Goal: Information Seeking & Learning: Learn about a topic

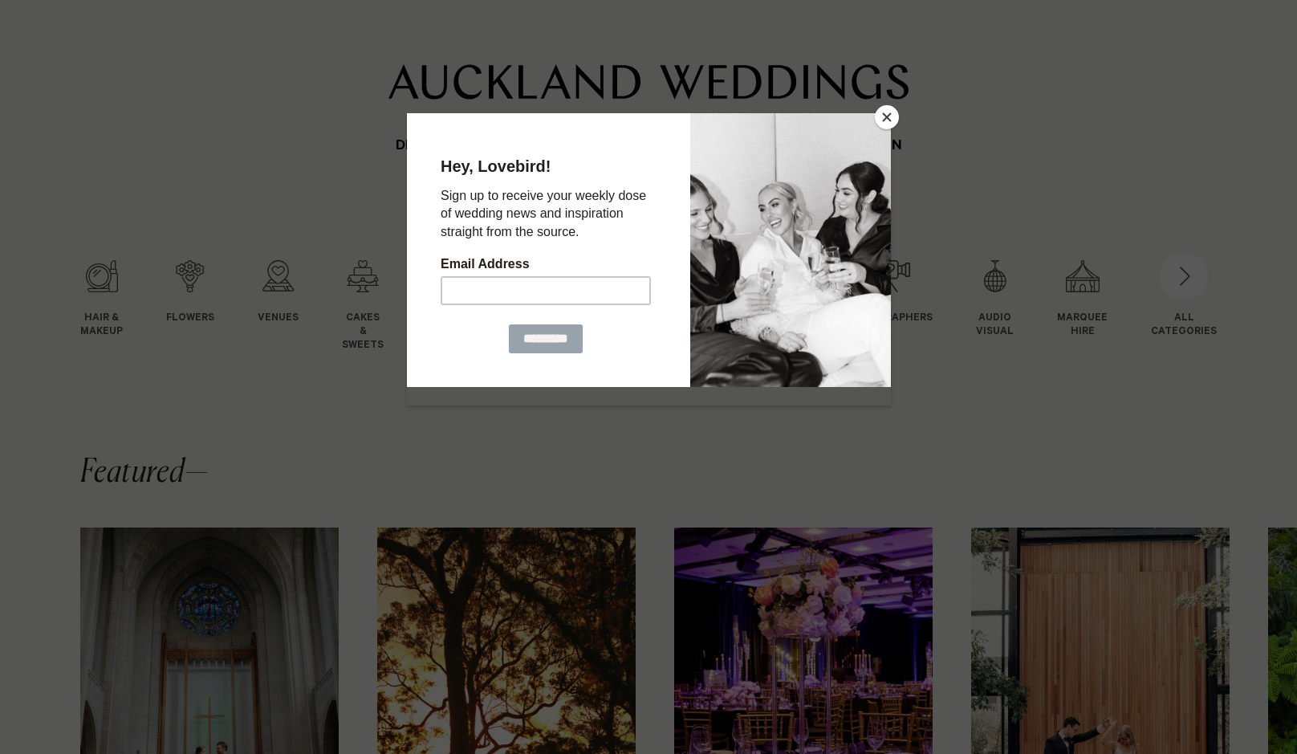
click at [885, 113] on button "Close" at bounding box center [887, 117] width 24 height 24
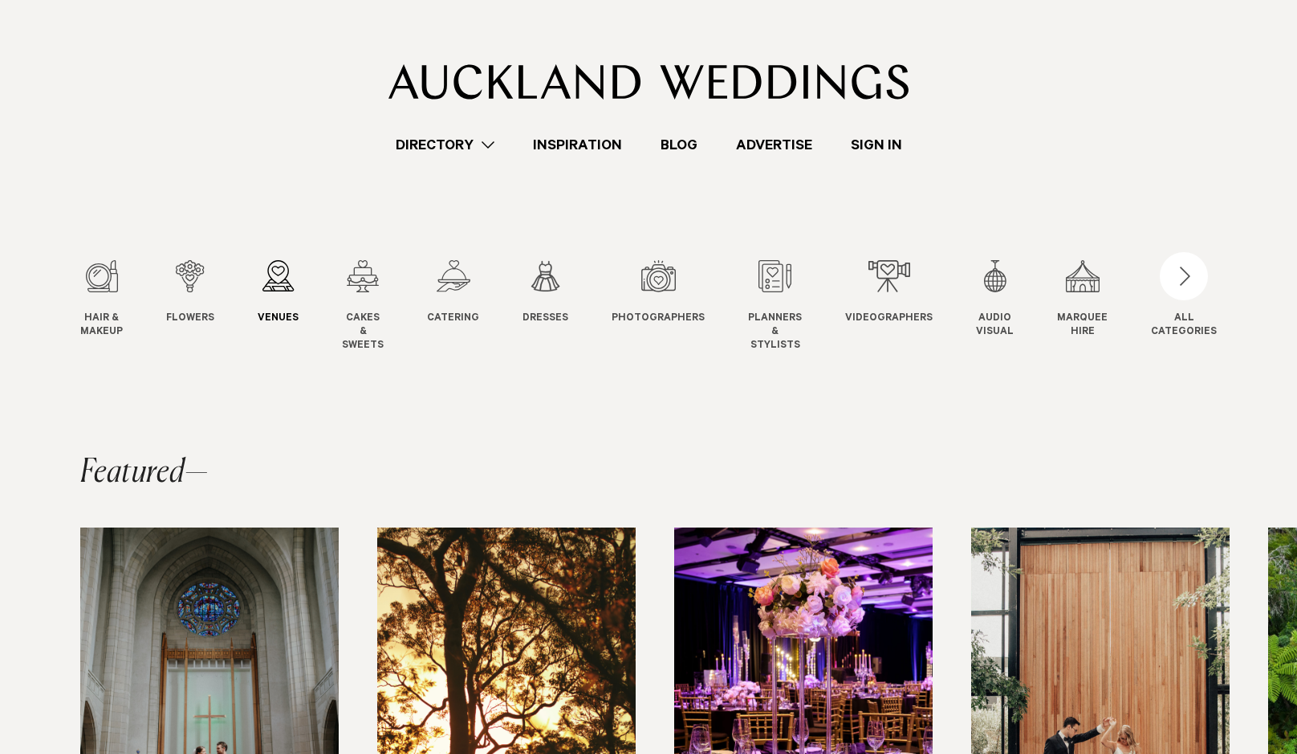
click at [276, 271] on div "3 / 12" at bounding box center [278, 276] width 41 height 32
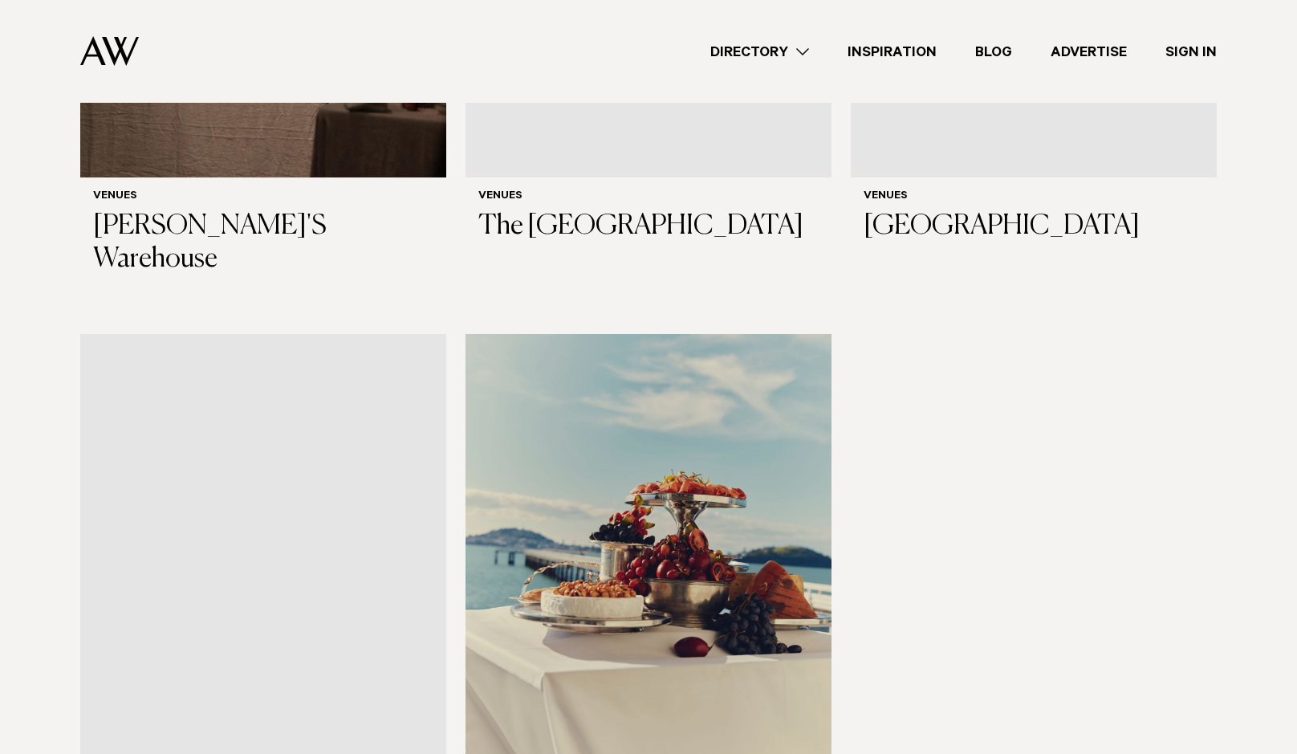
scroll to position [9271, 0]
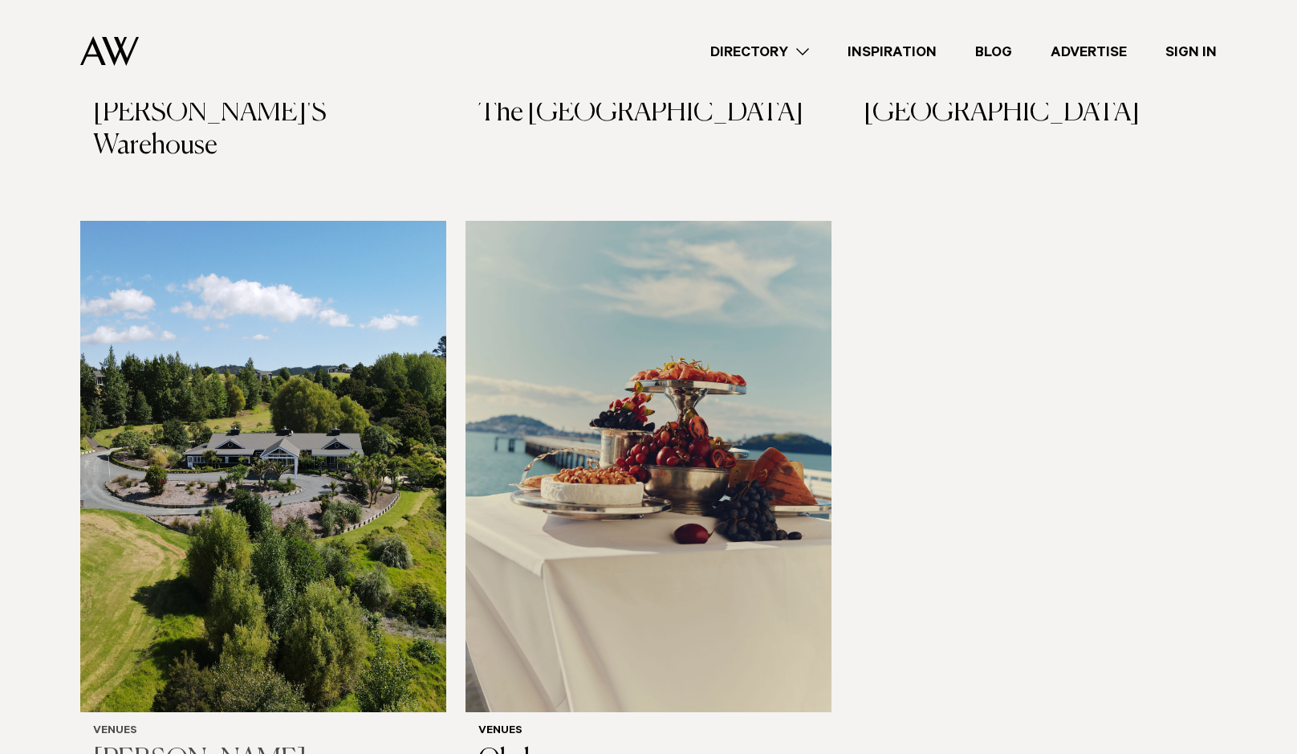
click at [214, 319] on img at bounding box center [263, 466] width 366 height 491
click at [688, 400] on img at bounding box center [649, 466] width 366 height 491
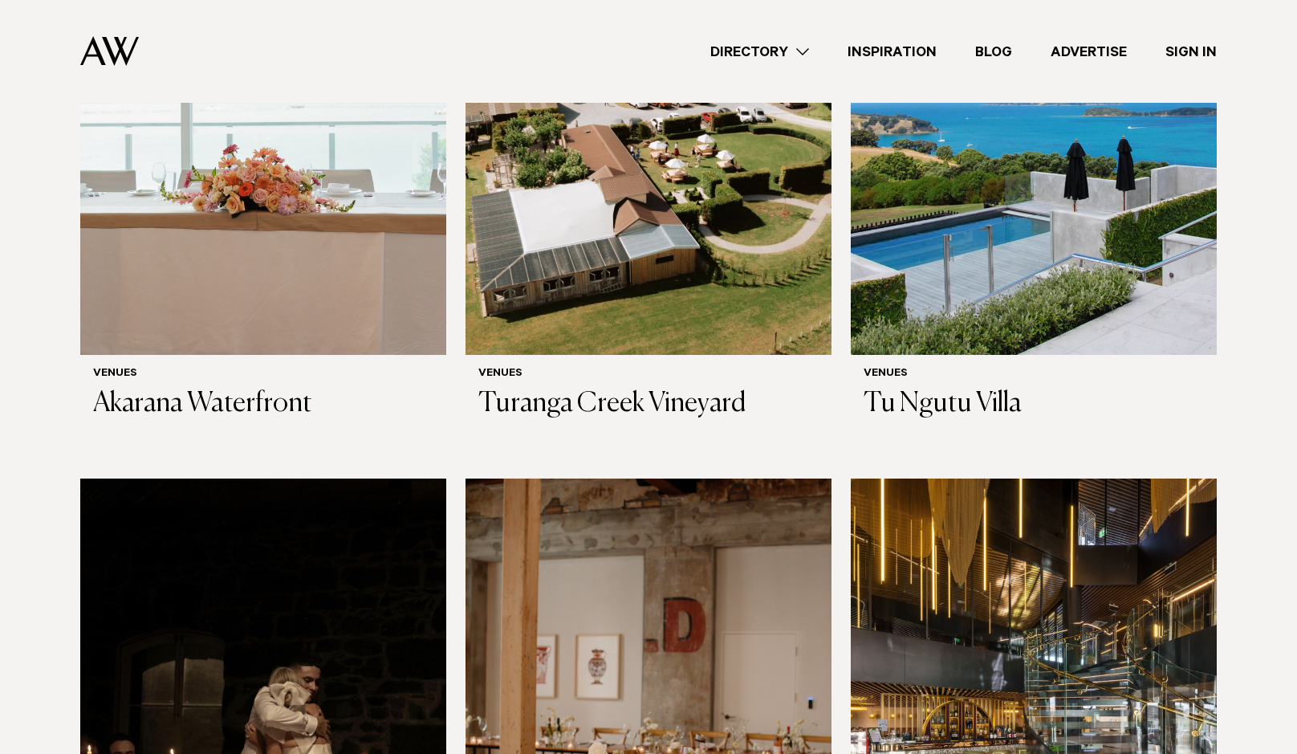
scroll to position [8027, 0]
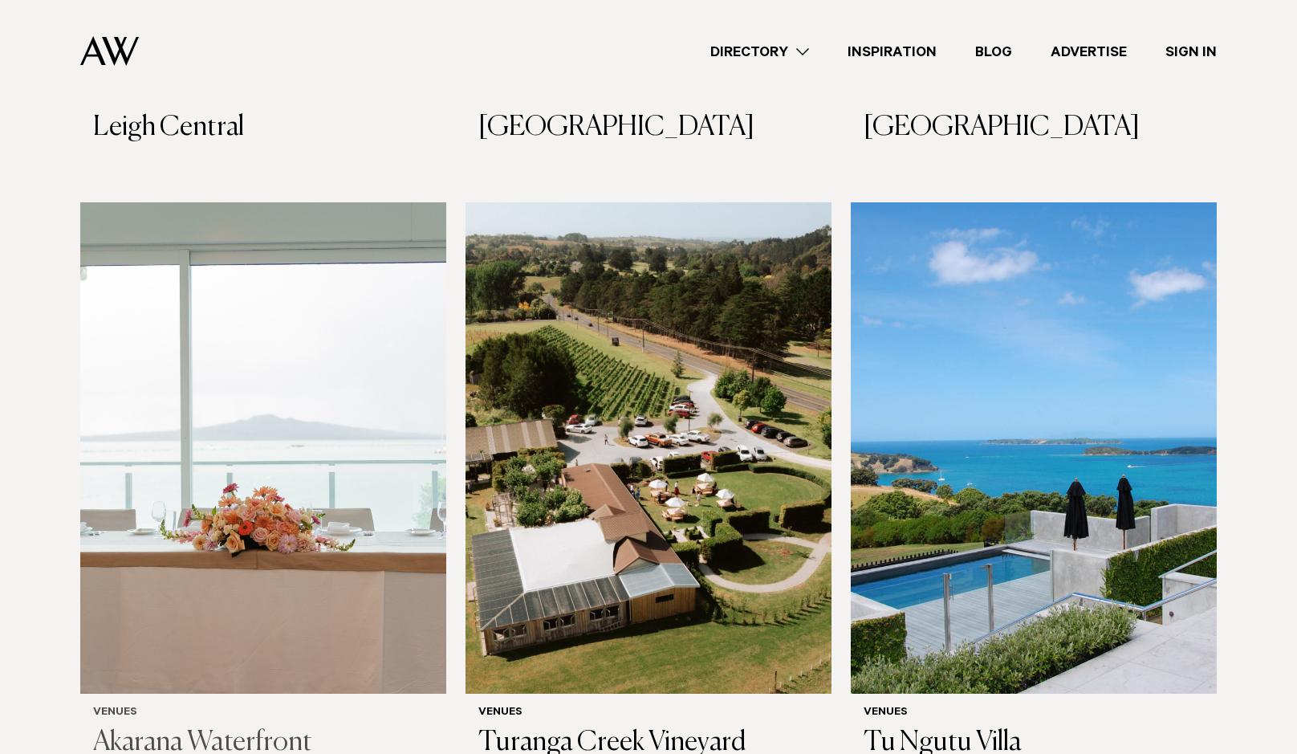
click at [263, 348] on img at bounding box center [263, 447] width 366 height 491
click at [580, 316] on img at bounding box center [649, 447] width 366 height 491
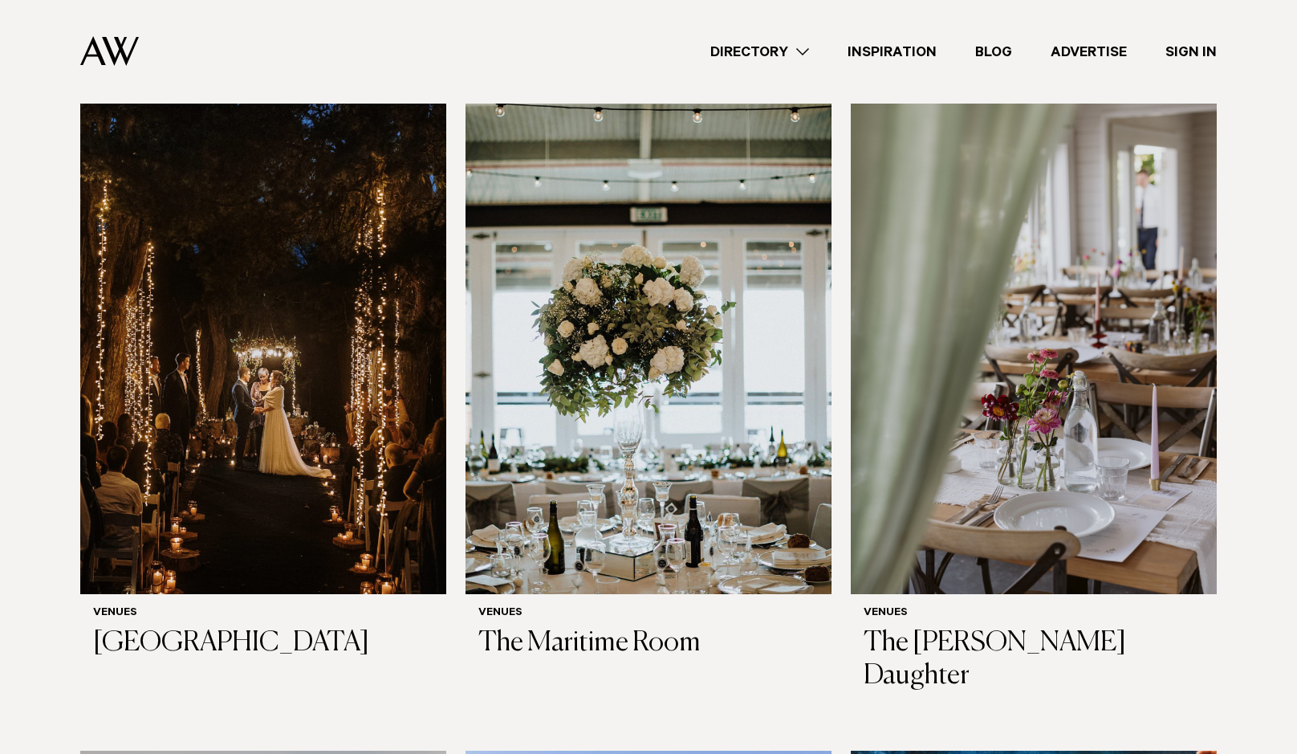
scroll to position [6105, 0]
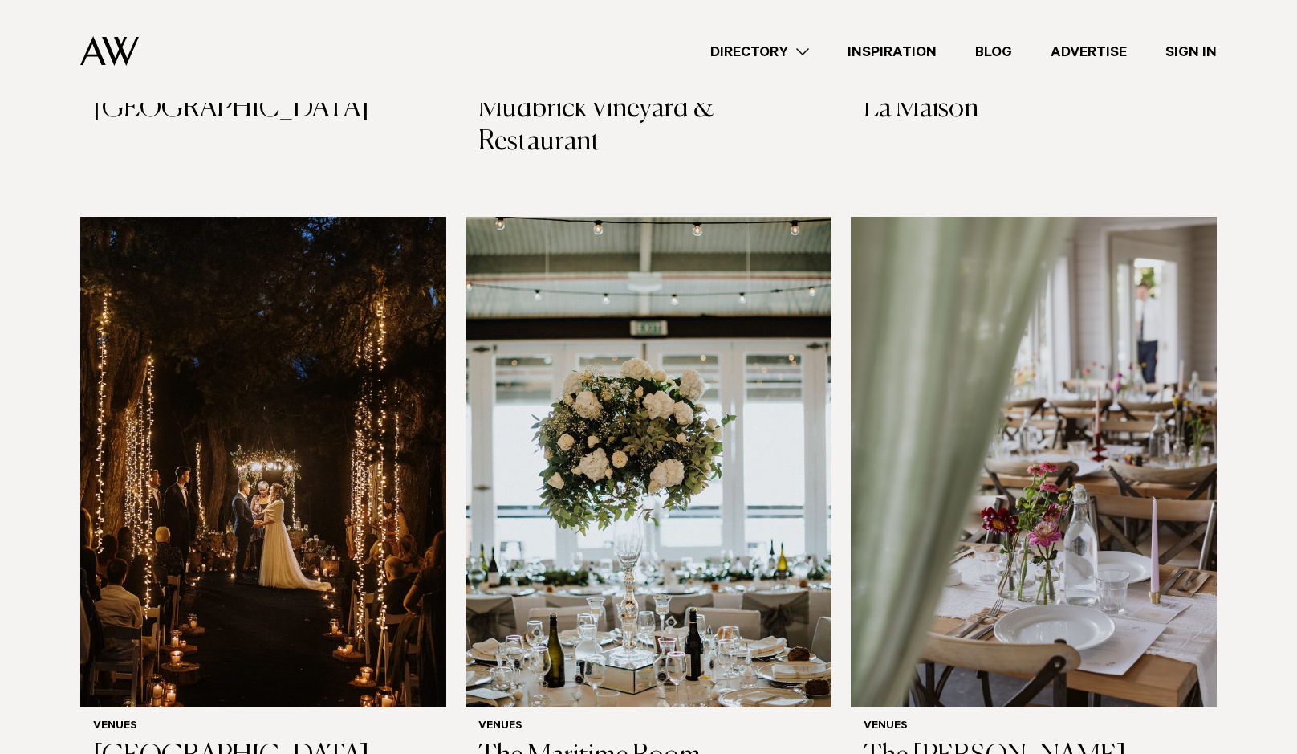
click at [600, 395] on img at bounding box center [649, 462] width 366 height 491
click at [177, 438] on img at bounding box center [263, 462] width 366 height 491
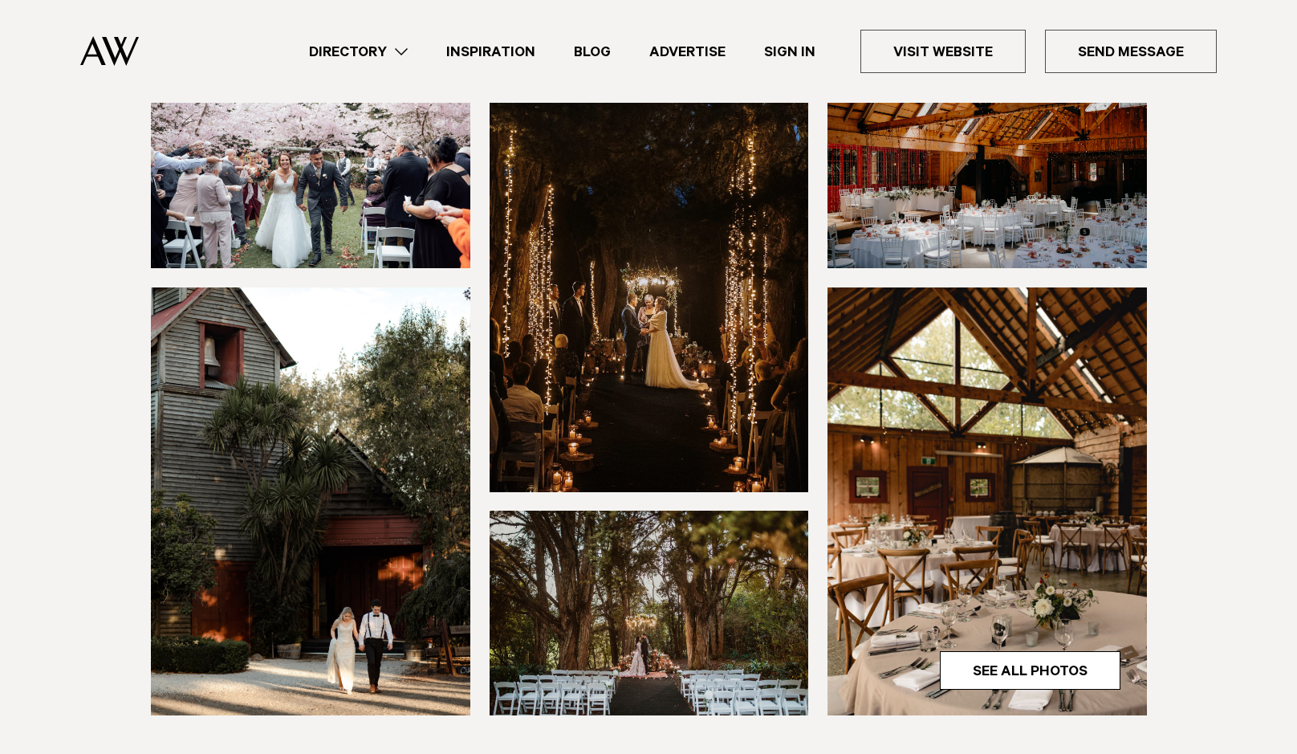
scroll to position [452, 0]
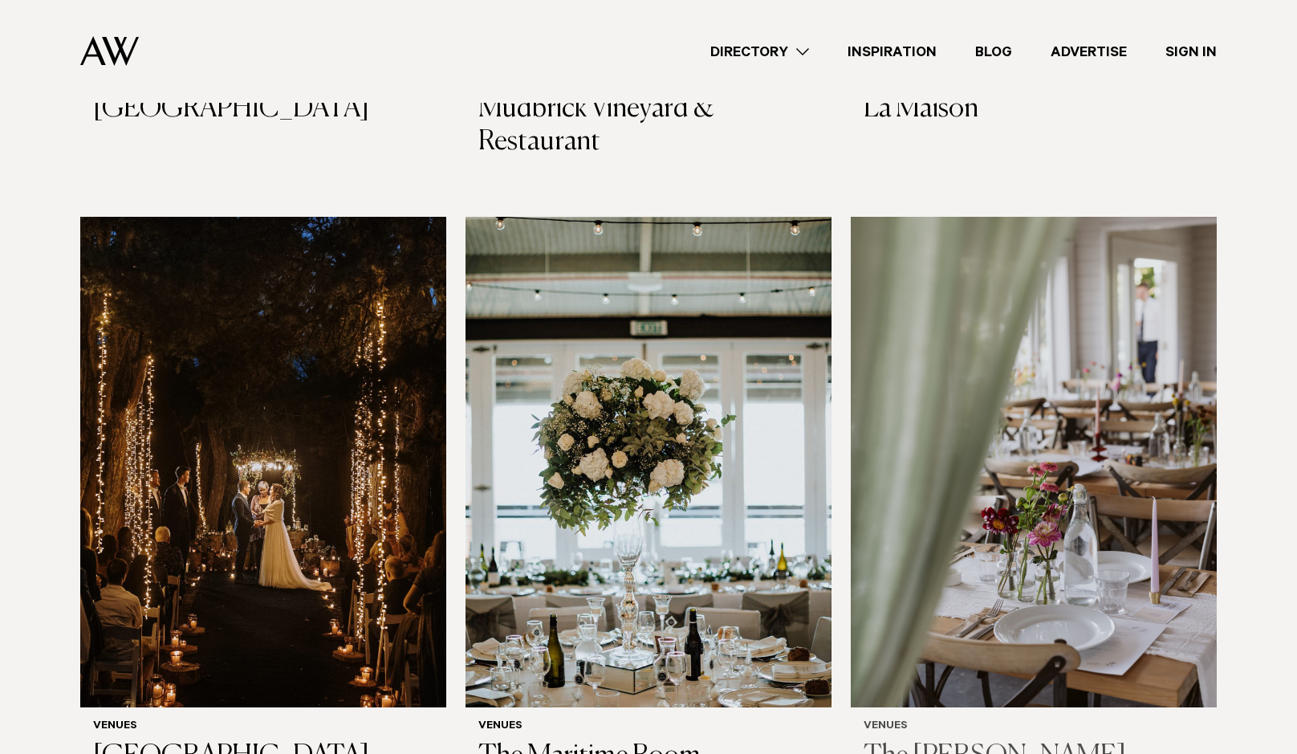
scroll to position [6105, 0]
click at [983, 419] on img at bounding box center [1034, 462] width 366 height 491
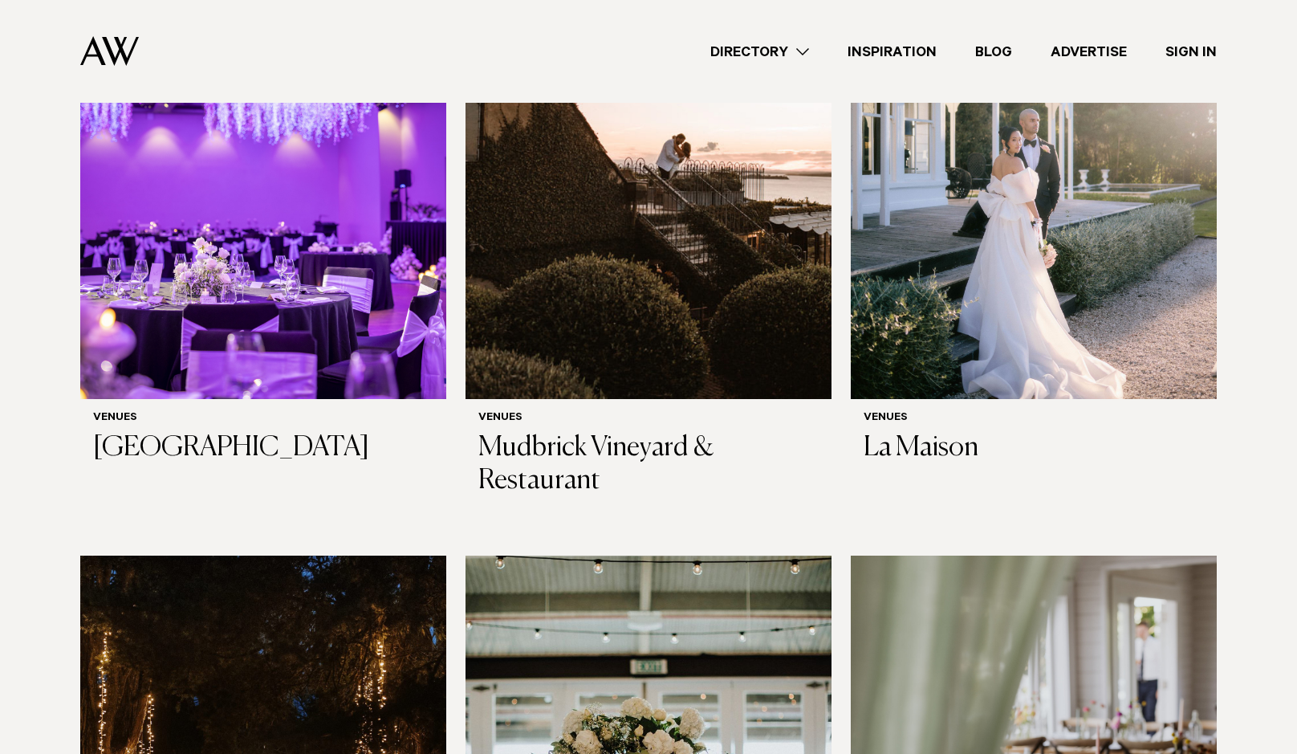
scroll to position [5426, 0]
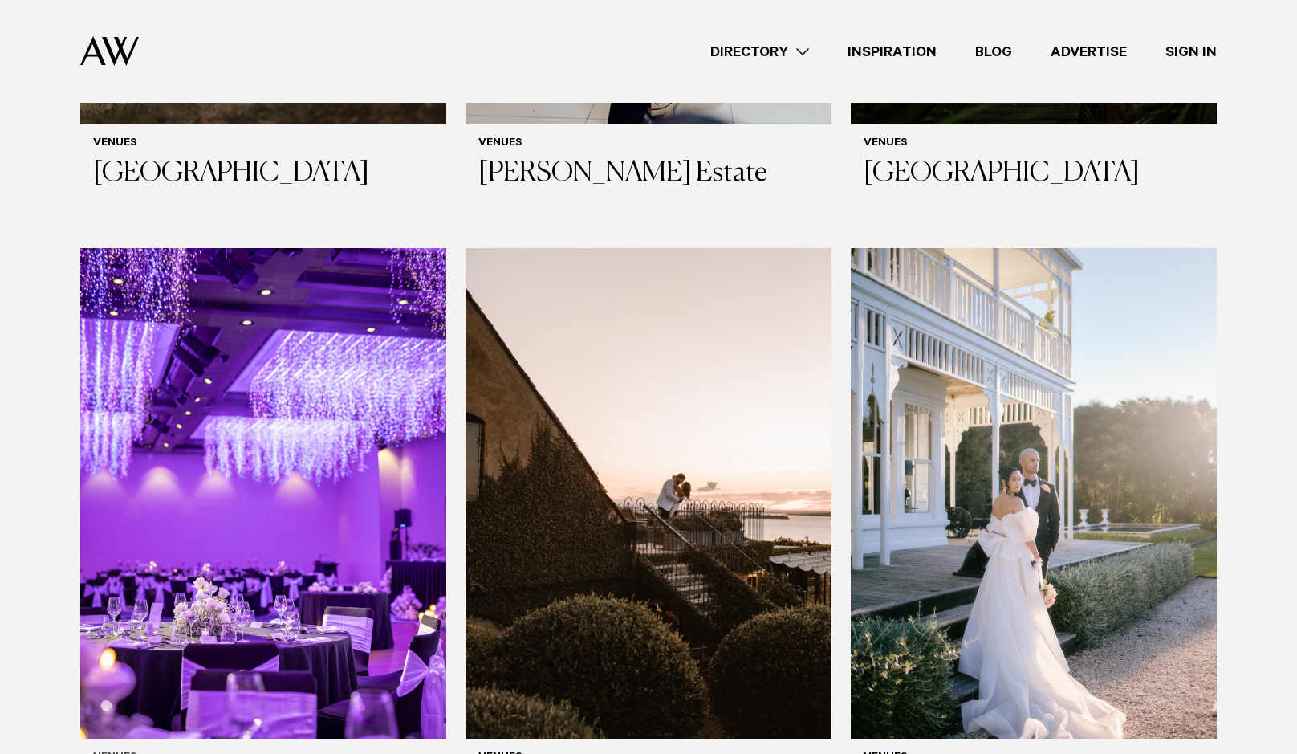
click at [350, 494] on img at bounding box center [263, 493] width 366 height 491
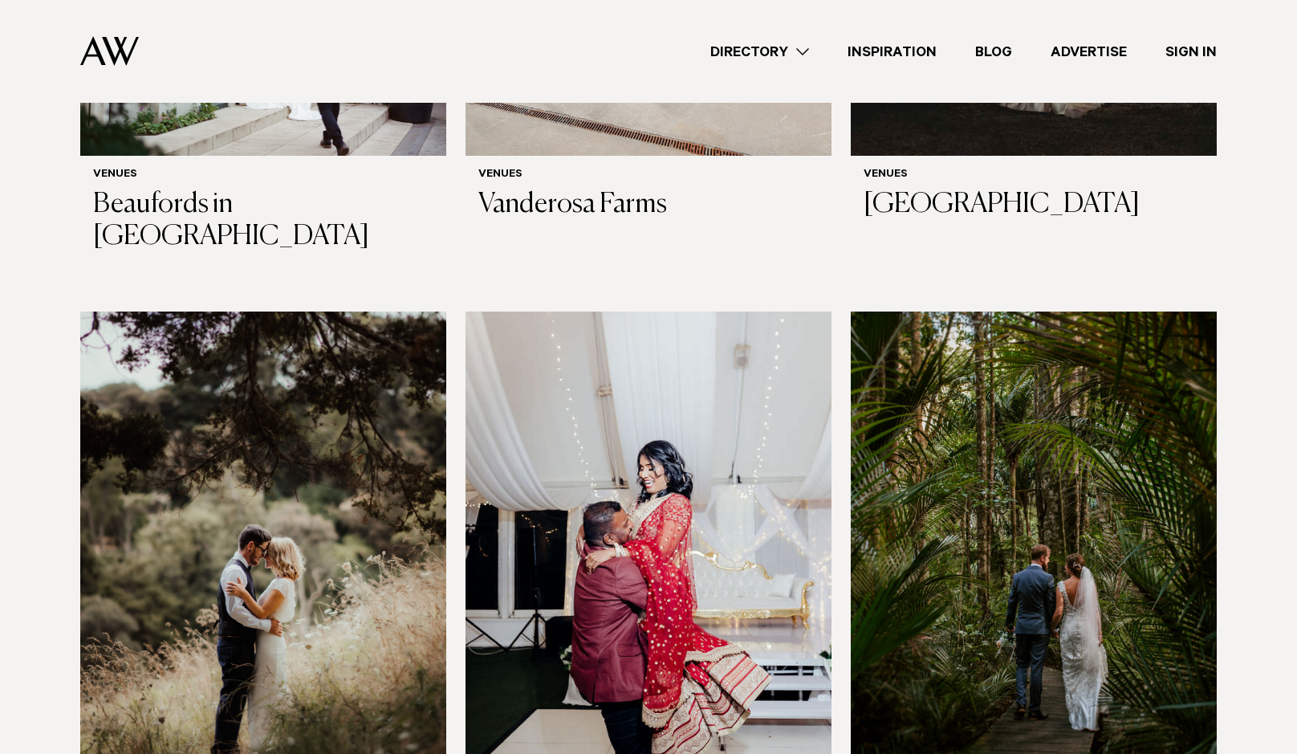
scroll to position [4861, 0]
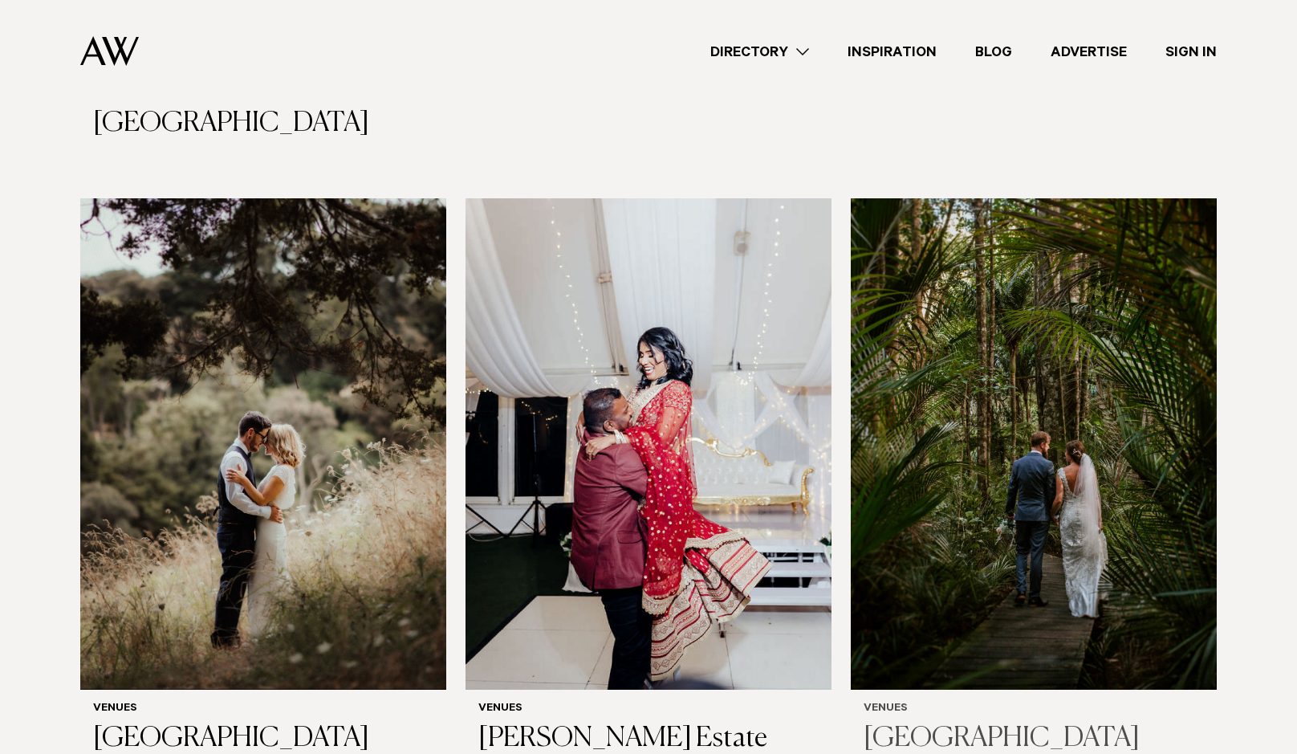
click at [997, 415] on img at bounding box center [1034, 443] width 366 height 491
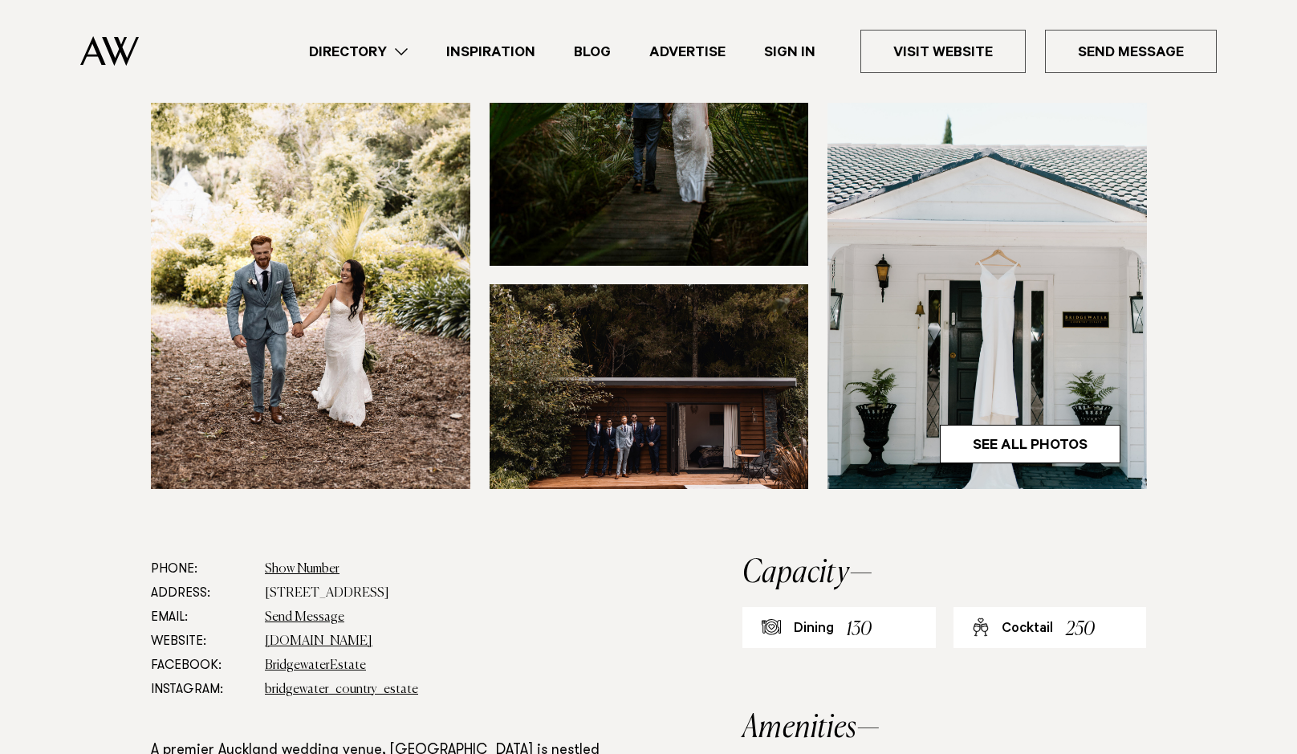
scroll to position [565, 0]
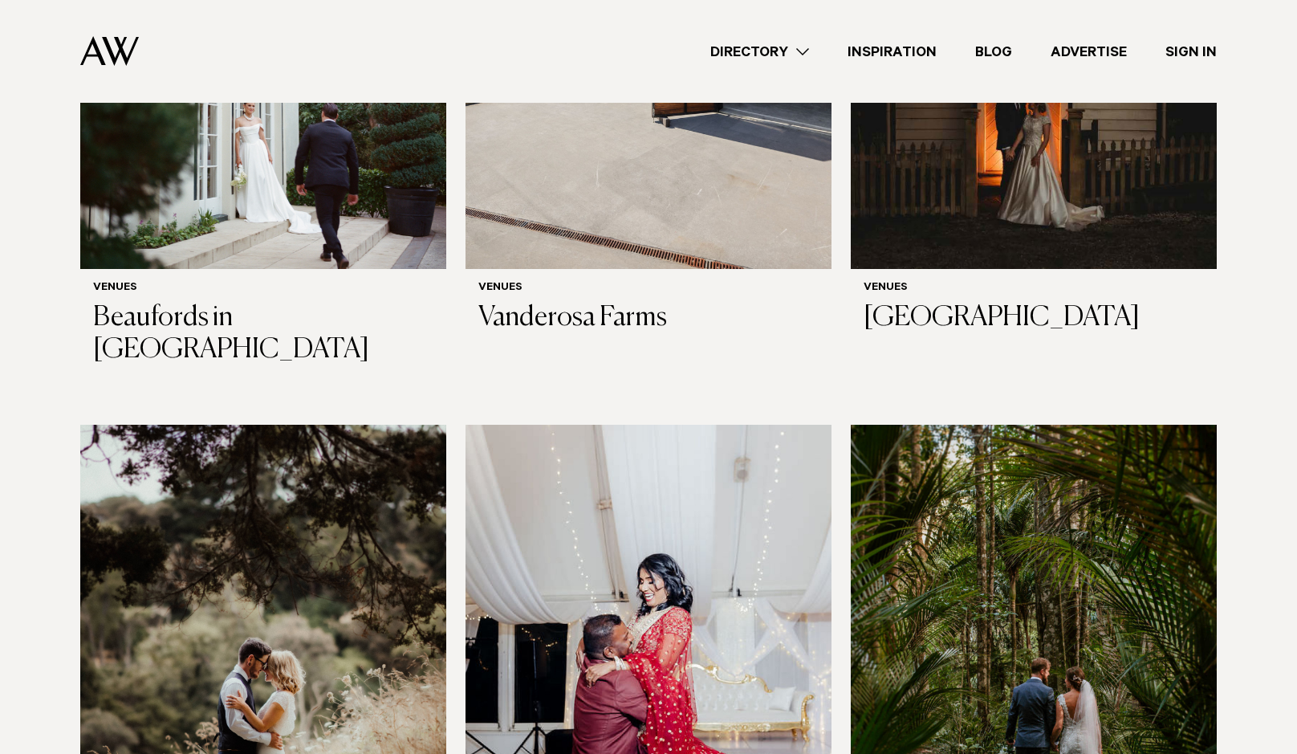
scroll to position [4296, 0]
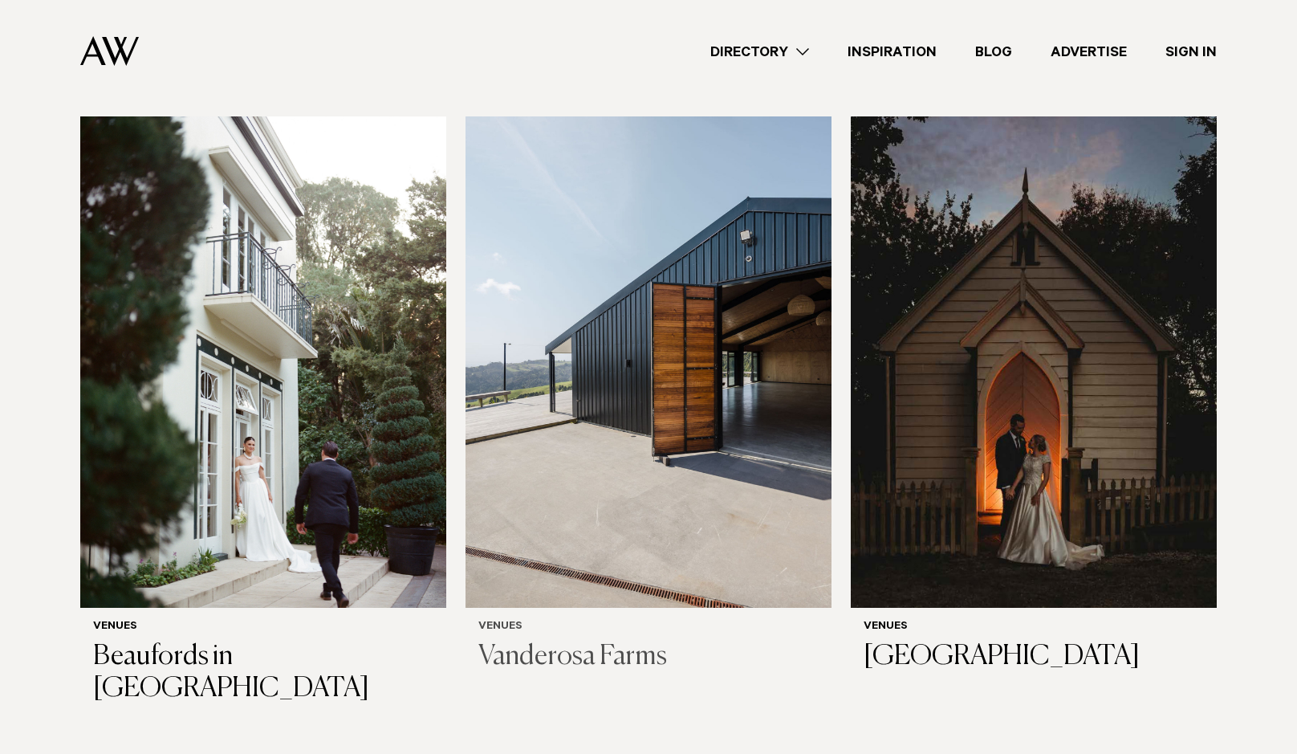
click at [603, 315] on img at bounding box center [649, 361] width 366 height 491
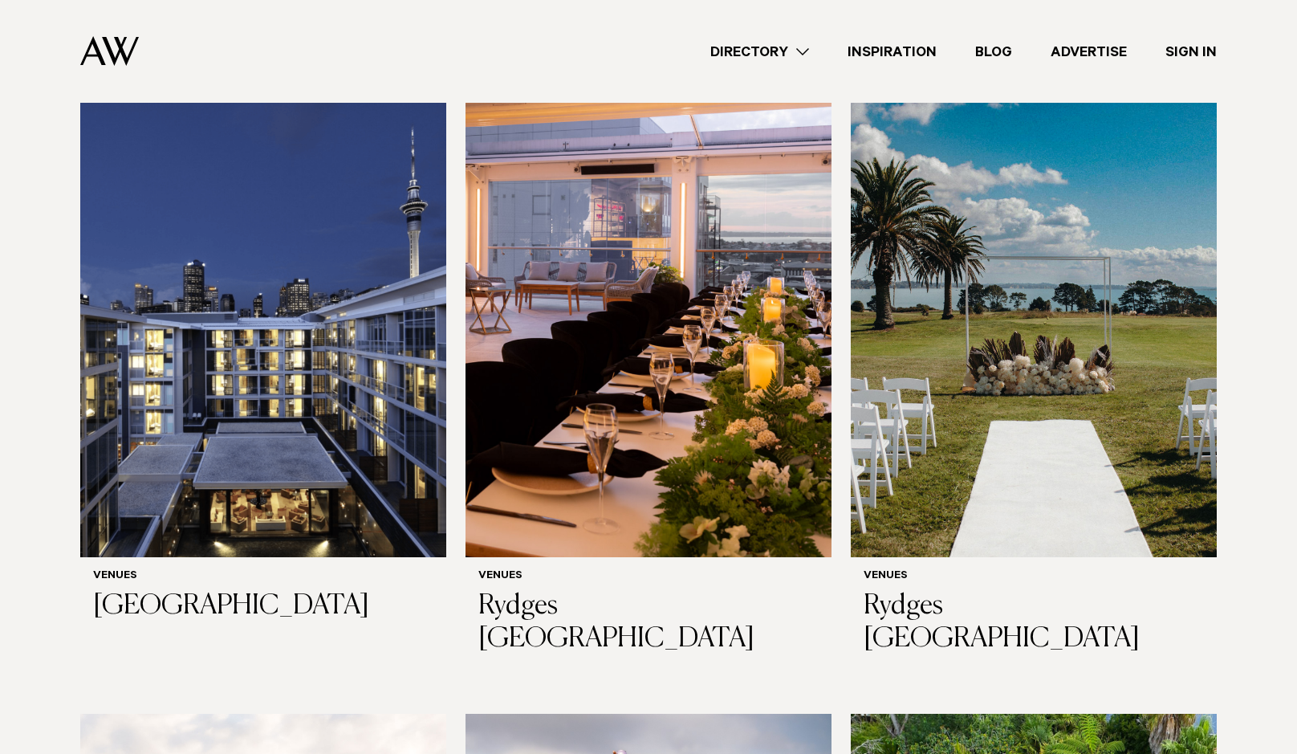
scroll to position [3505, 0]
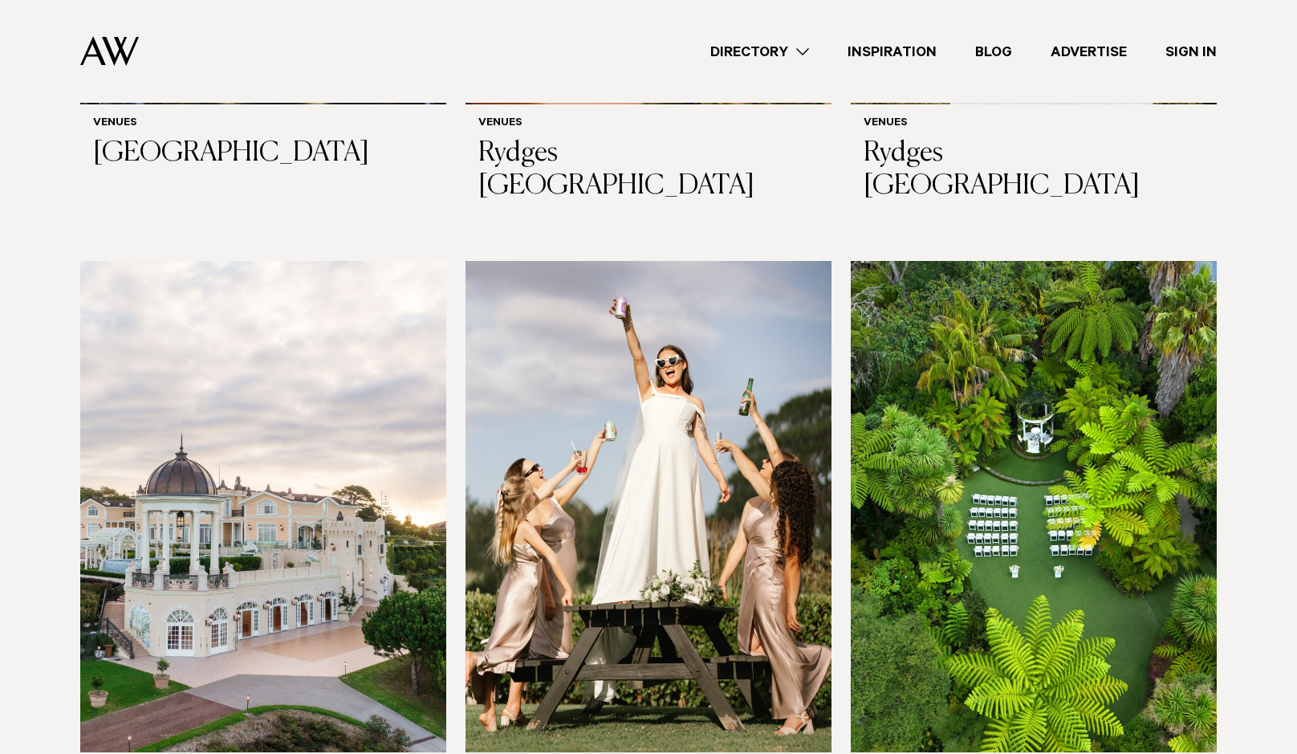
click at [289, 590] on img at bounding box center [263, 506] width 366 height 491
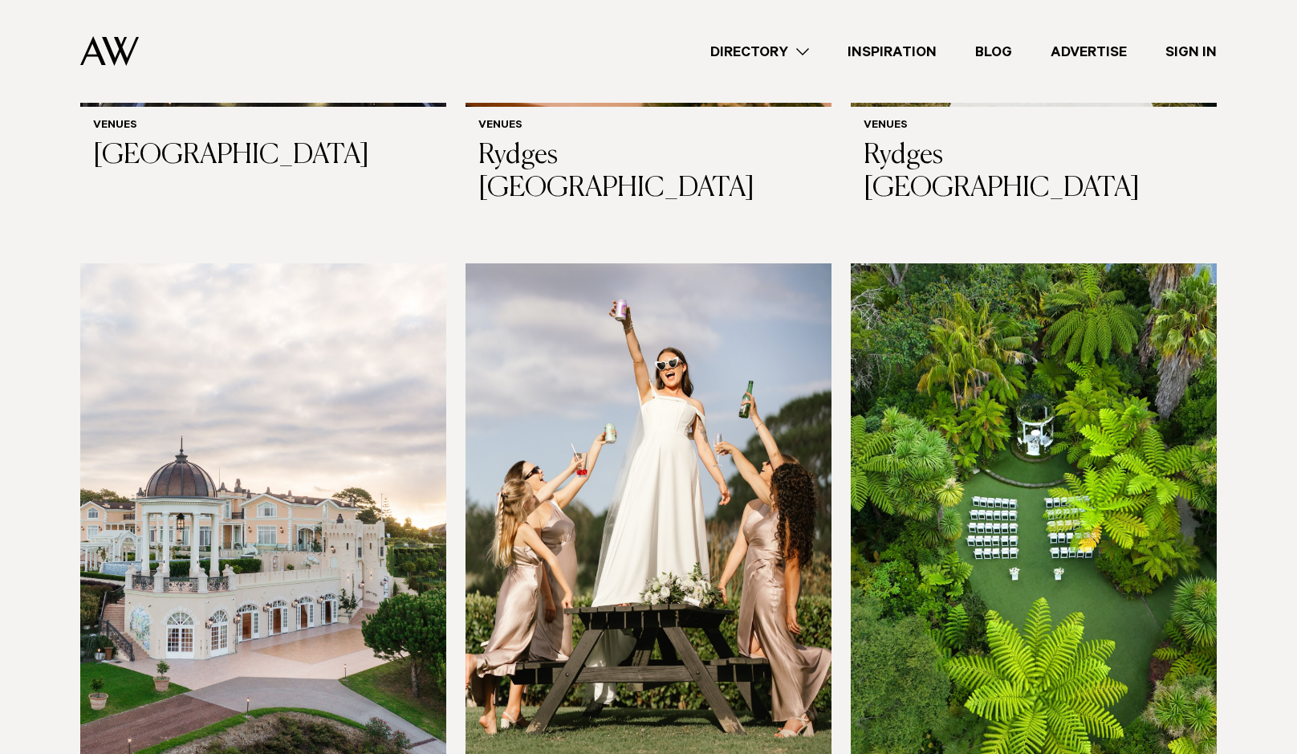
scroll to position [3050, 0]
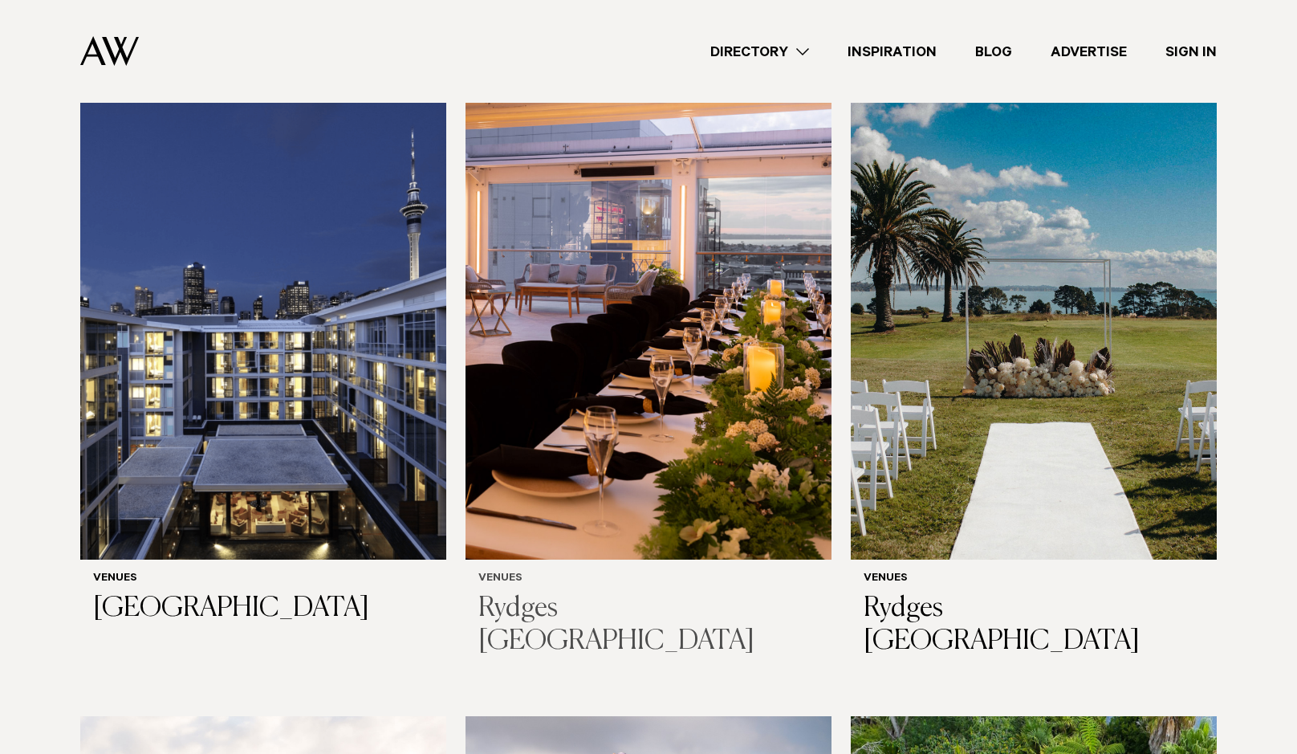
click at [687, 325] on img at bounding box center [649, 314] width 366 height 491
click at [1011, 397] on img at bounding box center [1034, 314] width 366 height 491
click at [336, 363] on img at bounding box center [263, 314] width 366 height 491
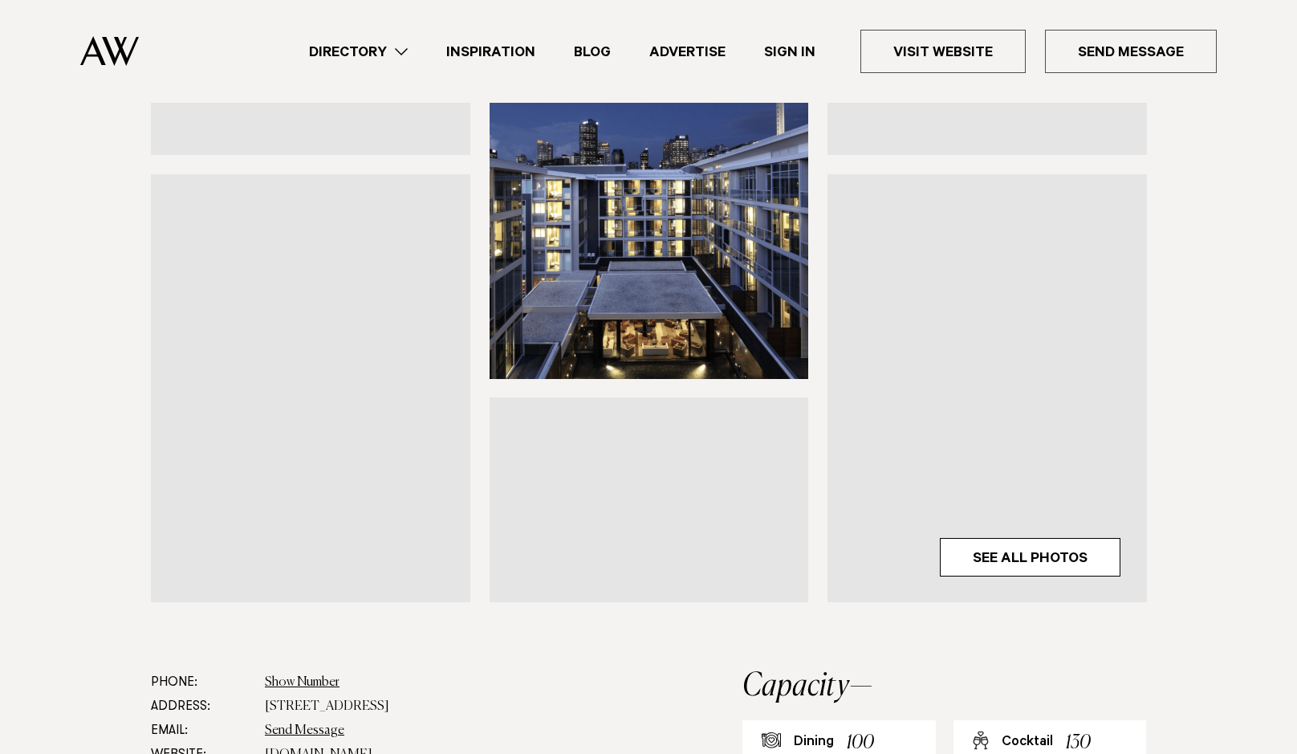
scroll to position [565, 0]
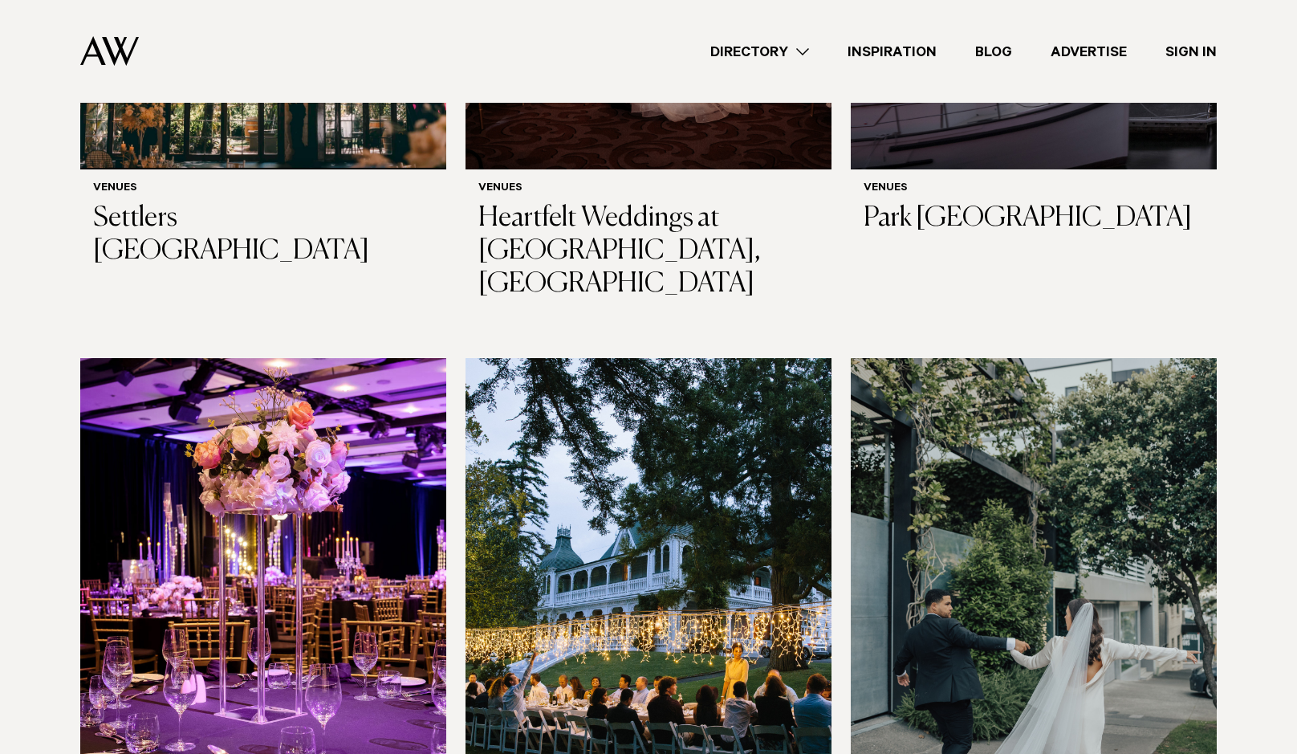
scroll to position [2371, 0]
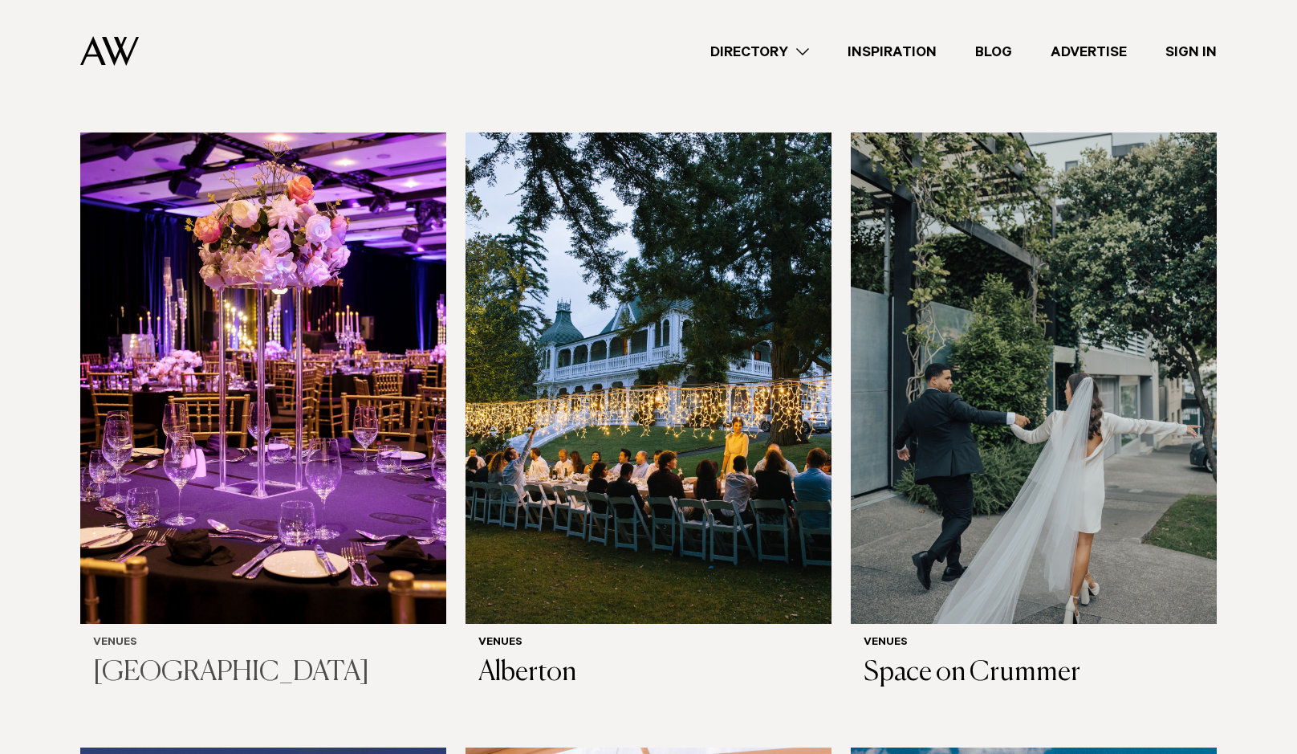
click at [247, 300] on img at bounding box center [263, 377] width 366 height 491
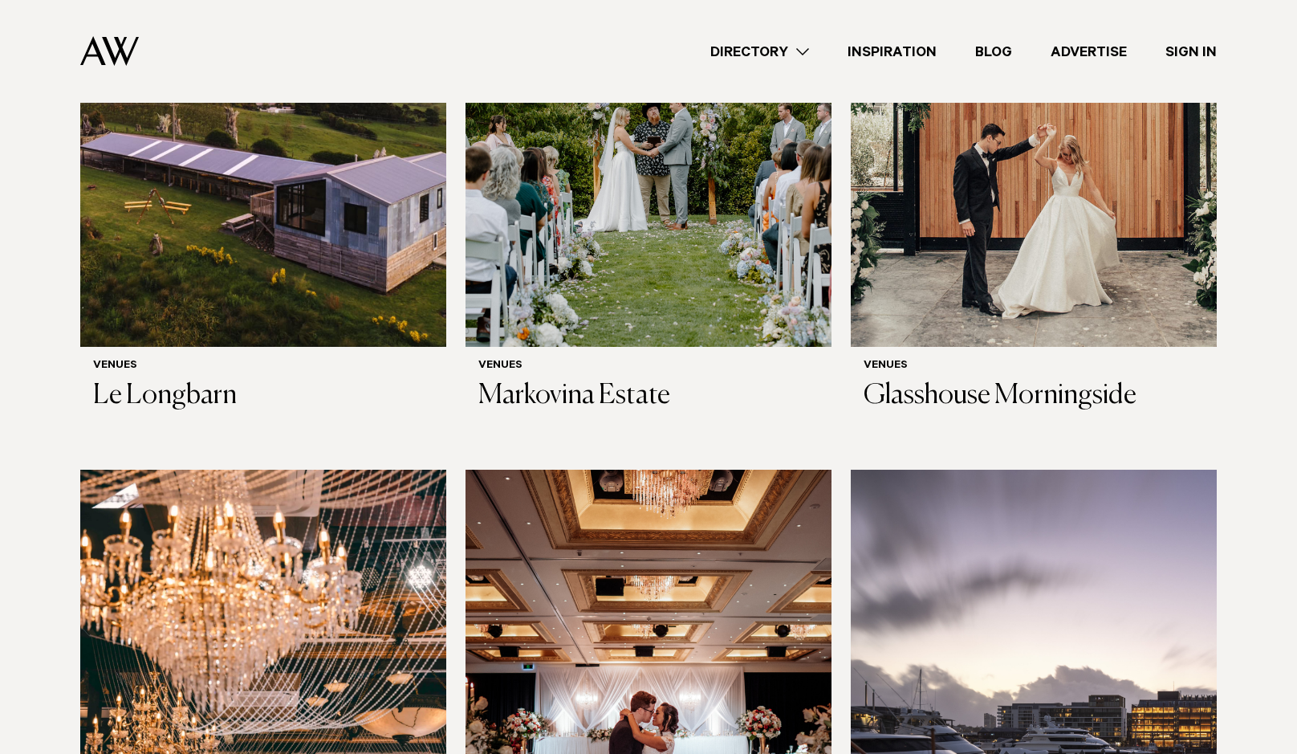
scroll to position [901, 0]
